Goal: Task Accomplishment & Management: Manage account settings

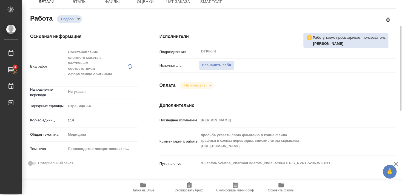
scroll to position [89, 0]
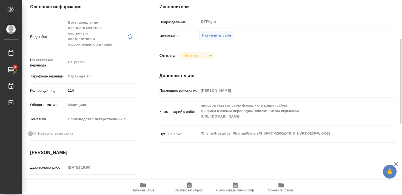
click at [219, 32] on span "Назначить себя" at bounding box center [216, 35] width 29 height 6
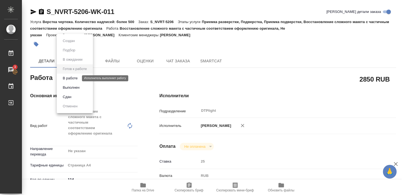
click at [76, 78] on button "В работе" at bounding box center [70, 78] width 18 height 6
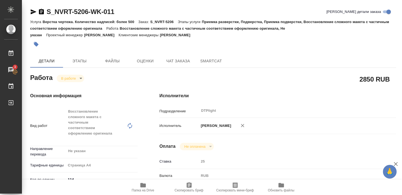
type textarea "x"
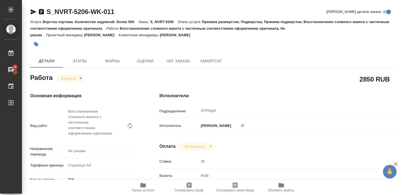
type textarea "x"
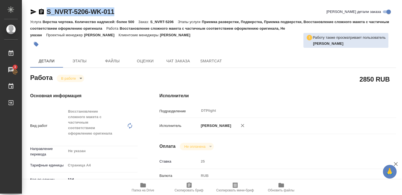
drag, startPoint x: 47, startPoint y: 17, endPoint x: 115, endPoint y: 17, distance: 68.0
click at [115, 17] on div "S_NVRT-5206-WK-011 Кратко детали заказа" at bounding box center [213, 12] width 366 height 11
copy link "S_NVRT-5206-WK-011"
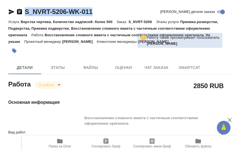
type textarea "x"
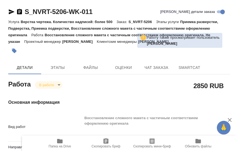
type textarea "x"
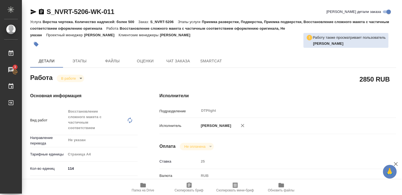
type textarea "x"
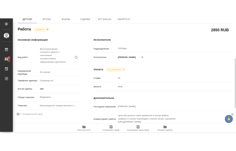
scroll to position [118, 0]
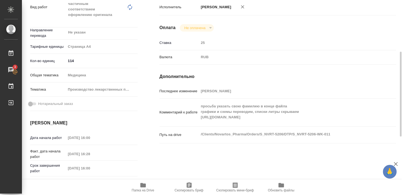
click at [143, 187] on icon "button" at bounding box center [143, 184] width 7 height 7
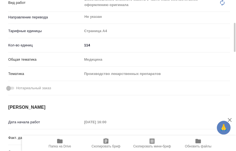
type textarea "x"
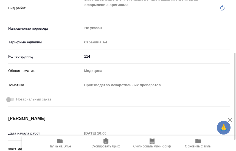
type textarea "x"
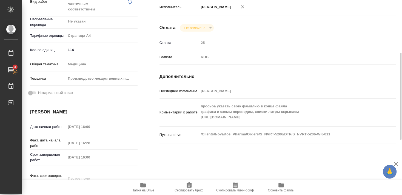
type textarea "x"
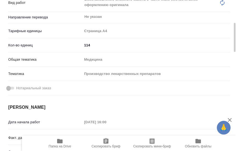
type textarea "x"
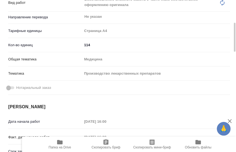
type textarea "x"
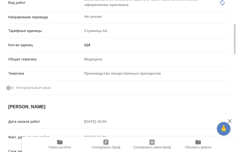
type textarea "x"
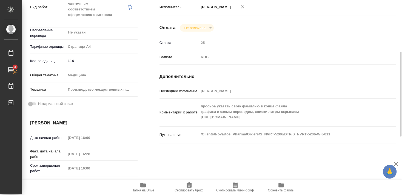
type textarea "x"
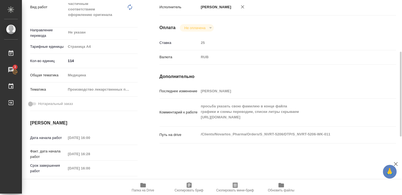
type textarea "x"
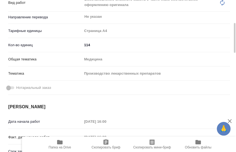
type textarea "x"
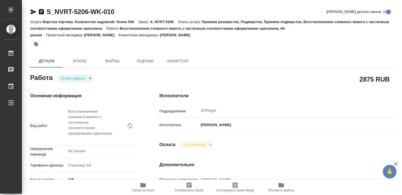
type textarea "x"
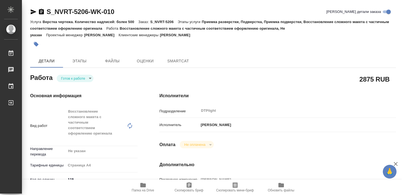
type textarea "x"
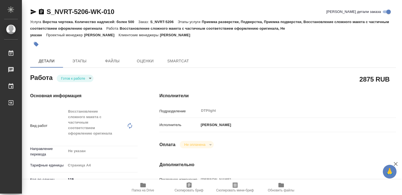
type textarea "x"
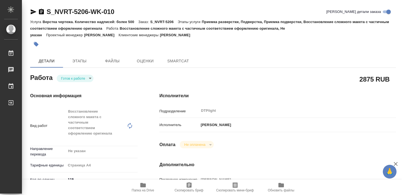
type textarea "x"
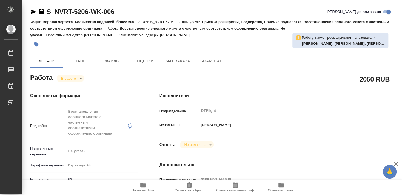
type textarea "x"
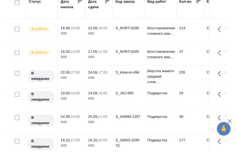
scroll to position [50, 0]
